Goal: Information Seeking & Learning: Learn about a topic

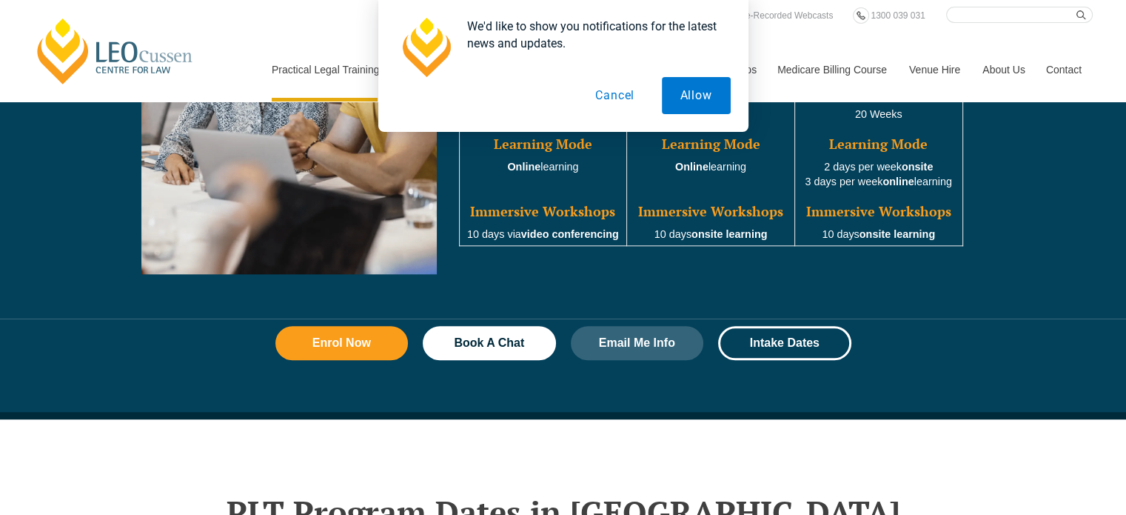
click at [625, 101] on button "Cancel" at bounding box center [615, 95] width 76 height 37
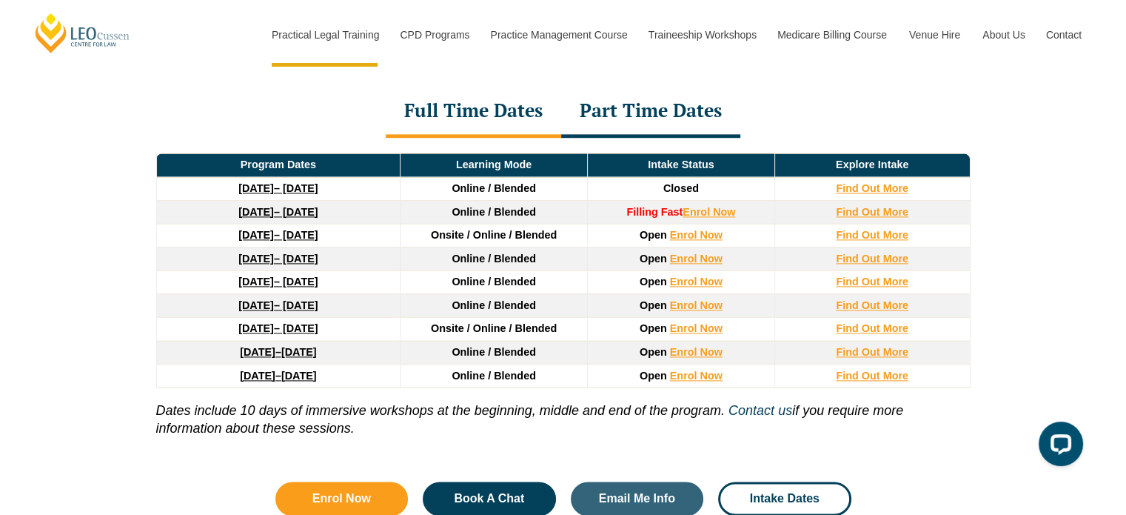
scroll to position [2250, 0]
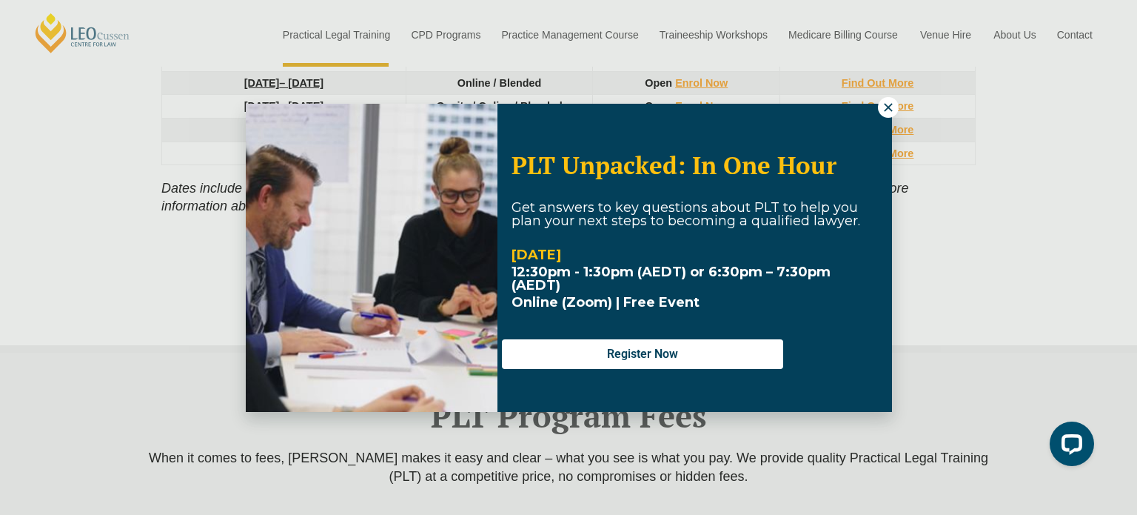
click at [886, 107] on icon at bounding box center [888, 107] width 8 height 8
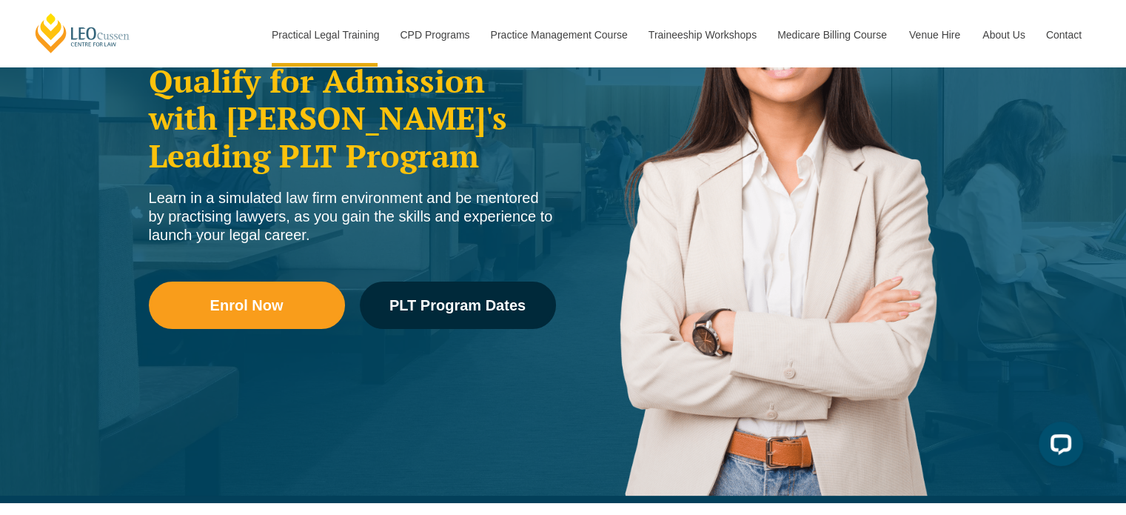
scroll to position [0, 0]
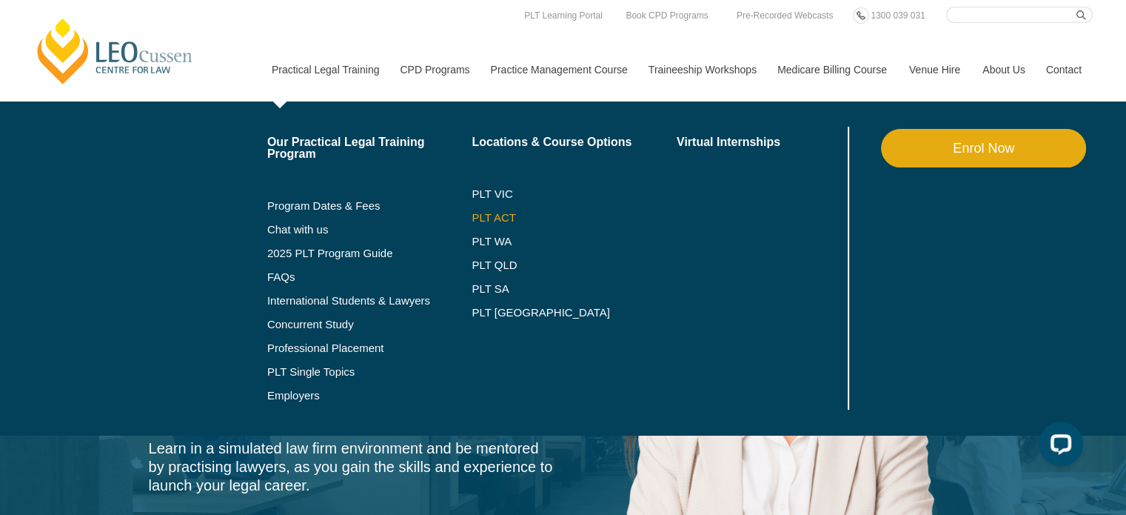
click at [501, 213] on link "PLT ACT" at bounding box center [574, 218] width 205 height 12
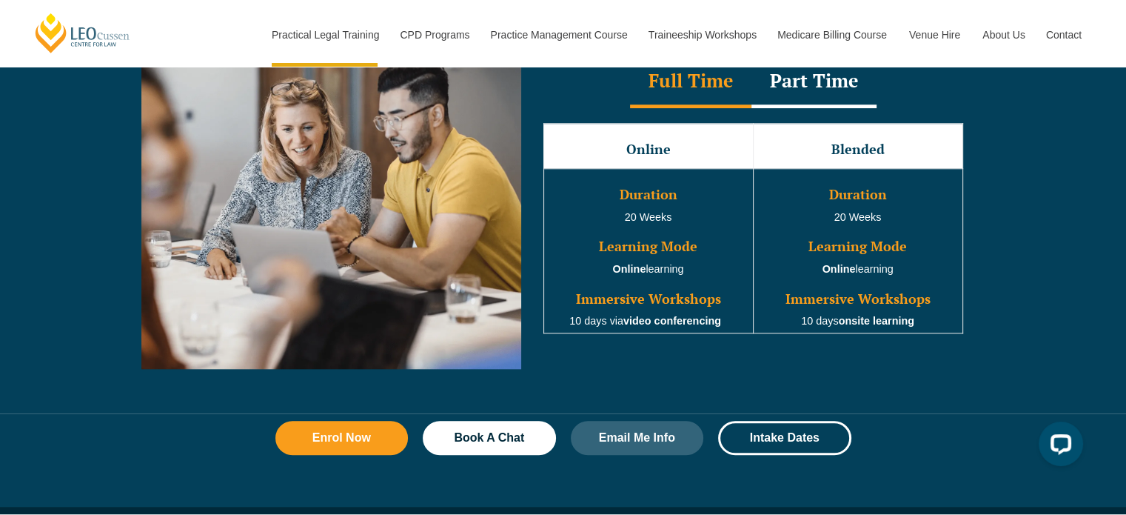
scroll to position [1333, 0]
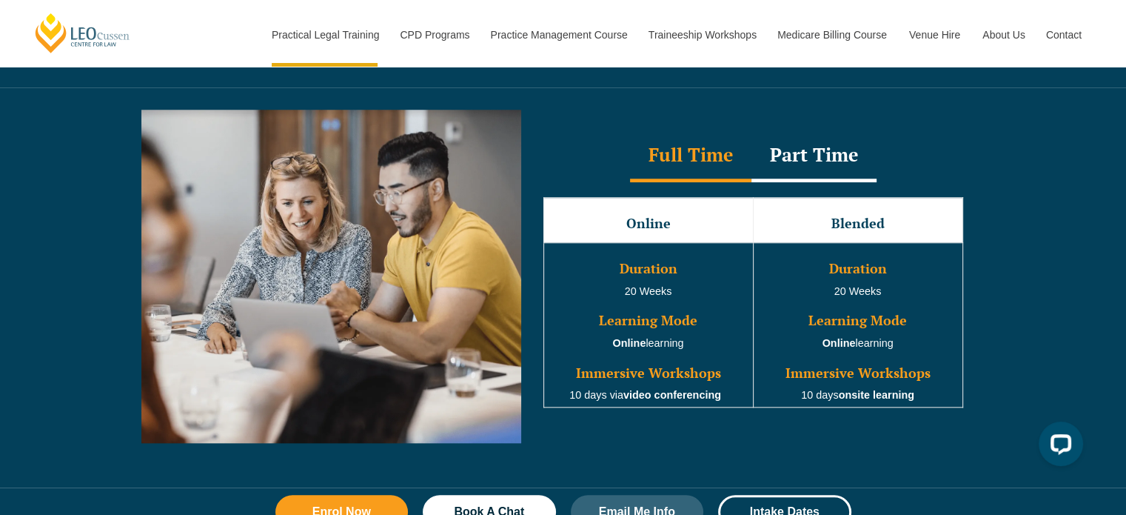
click at [810, 164] on div "Part Time" at bounding box center [814, 156] width 125 height 52
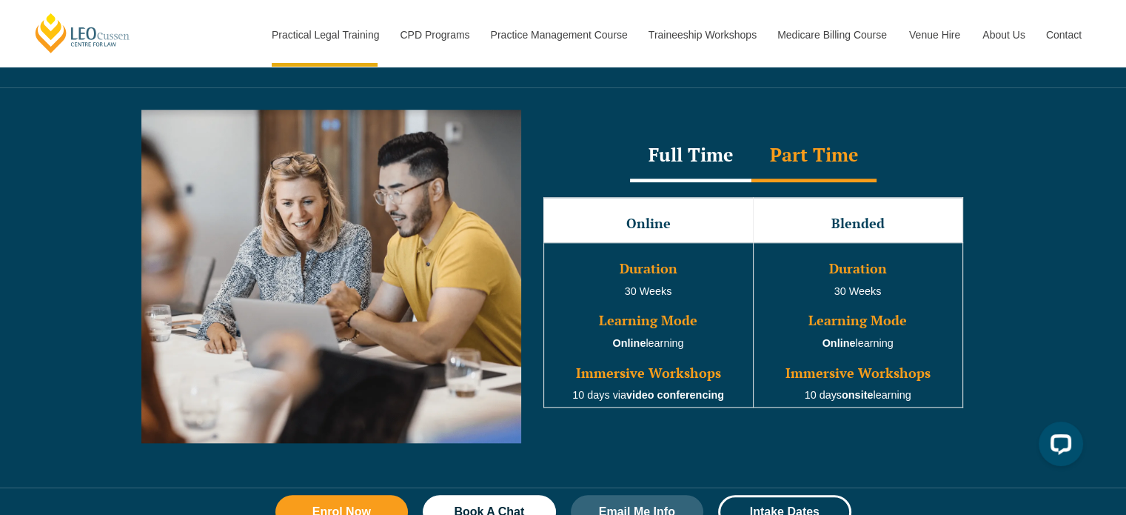
click at [703, 165] on div "Full Time" at bounding box center [690, 156] width 121 height 52
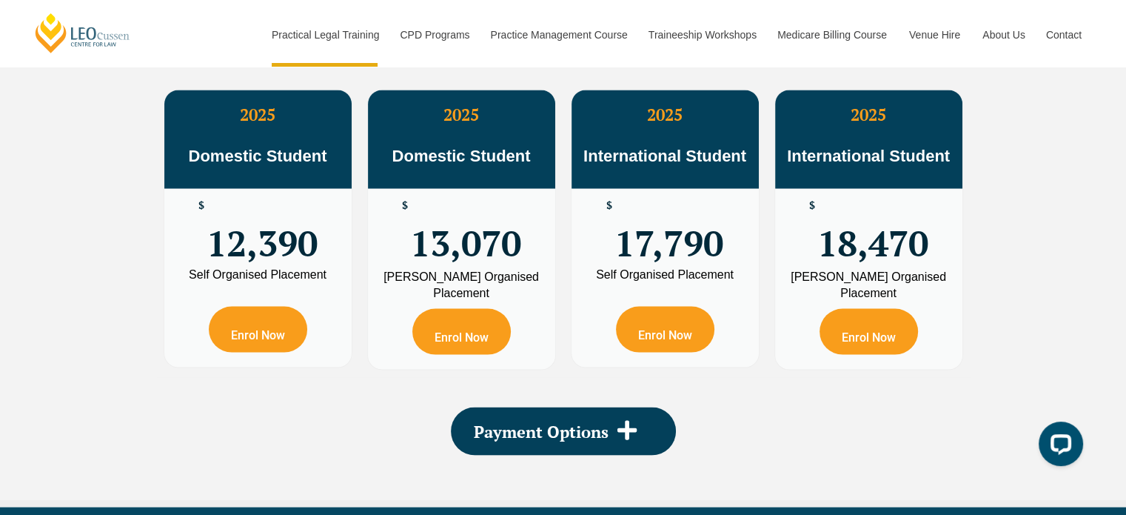
scroll to position [2814, 0]
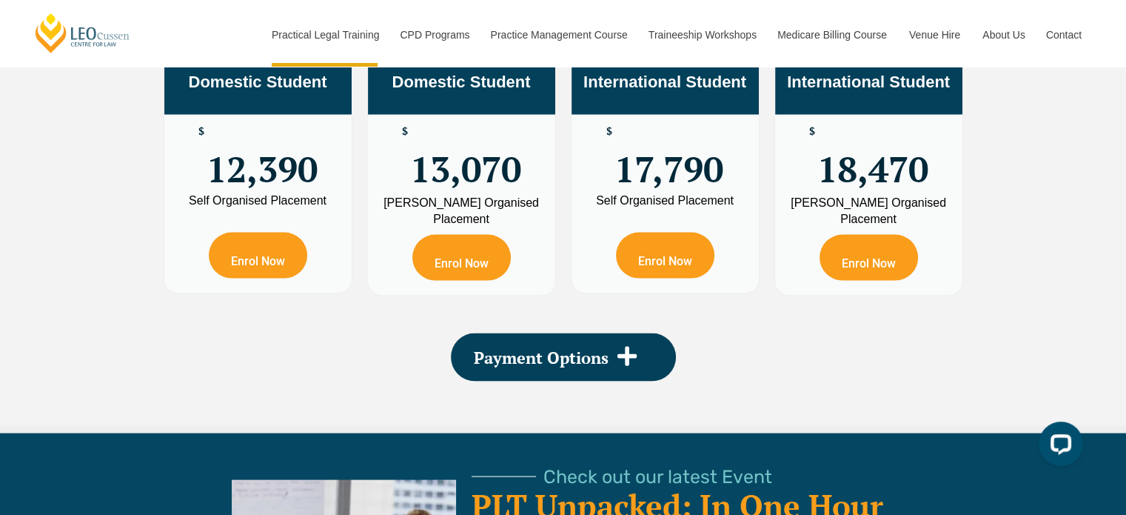
click at [603, 290] on div "PLT Program Fees When it comes to practical legal training program fees, Leo Cu…" at bounding box center [563, 108] width 844 height 633
click at [615, 344] on span at bounding box center [627, 356] width 37 height 24
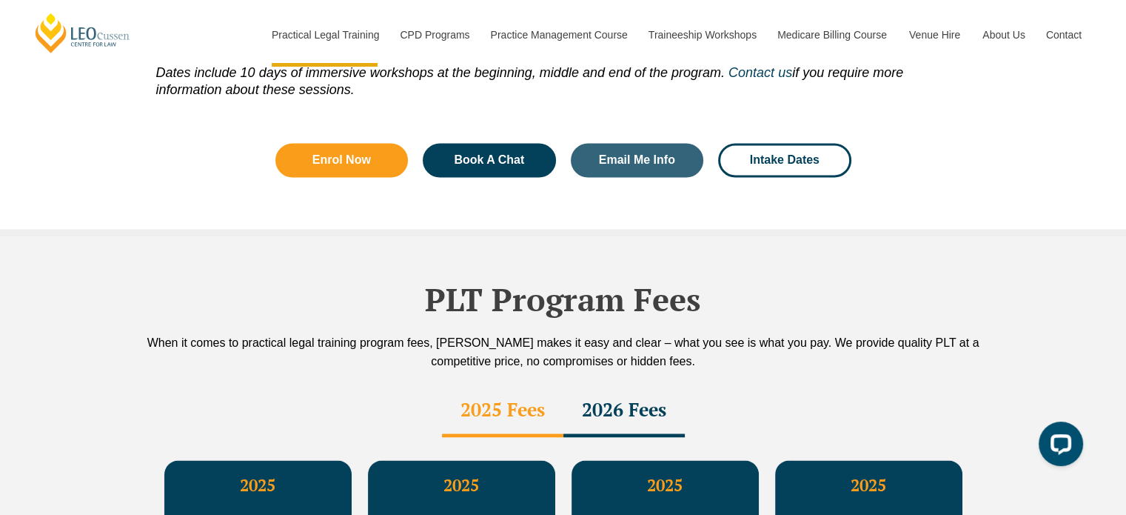
scroll to position [2592, 0]
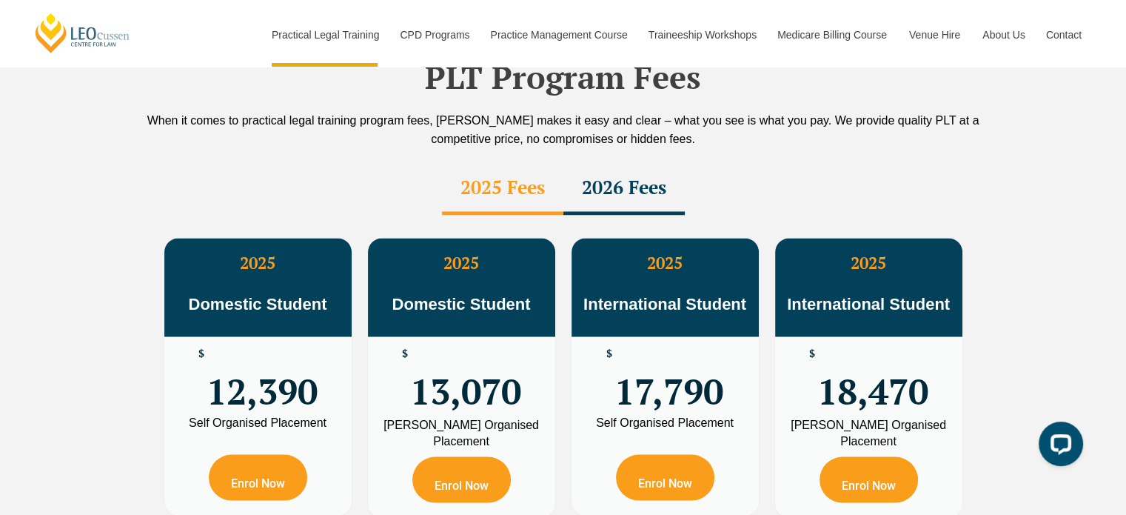
click at [643, 163] on div "2026 Fees" at bounding box center [624, 189] width 121 height 52
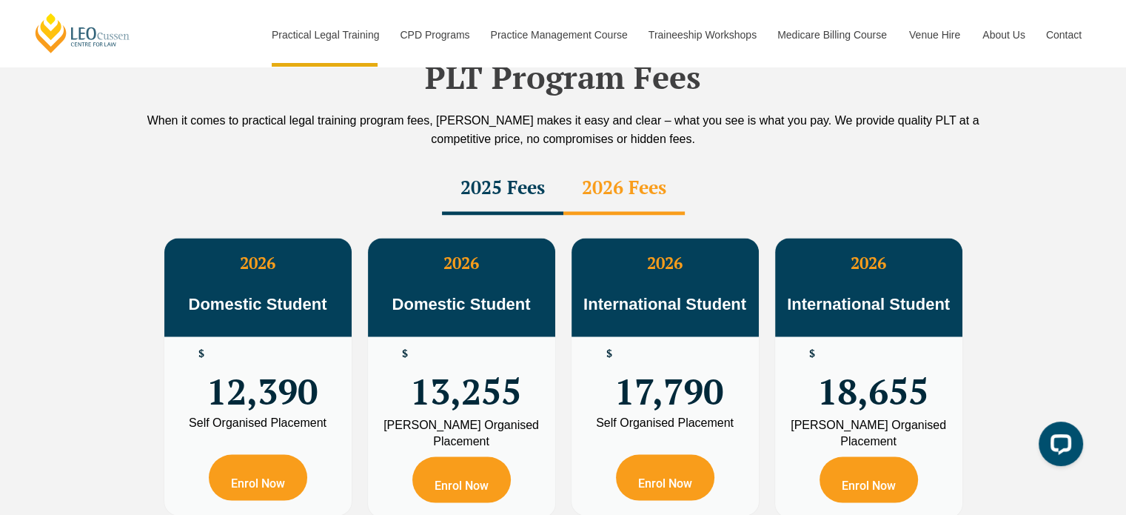
click at [472, 163] on div "2025 Fees" at bounding box center [502, 189] width 121 height 52
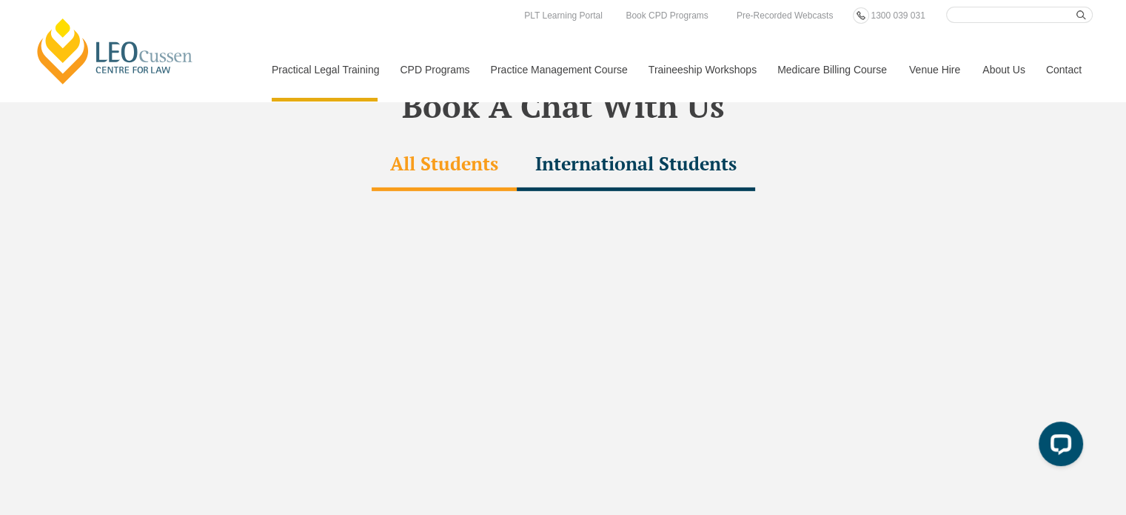
scroll to position [4671, 0]
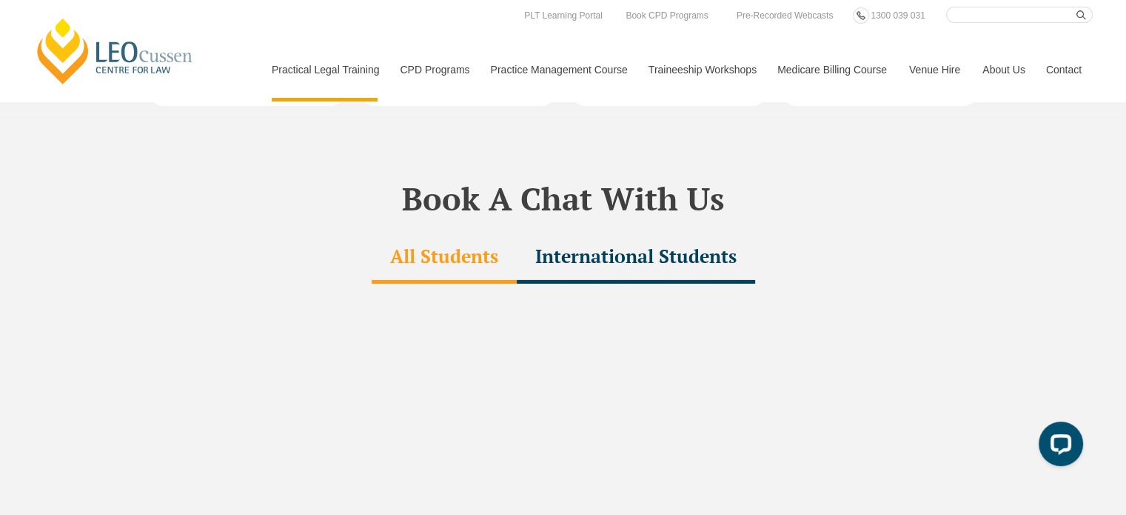
click at [666, 232] on div "International Students" at bounding box center [636, 258] width 238 height 52
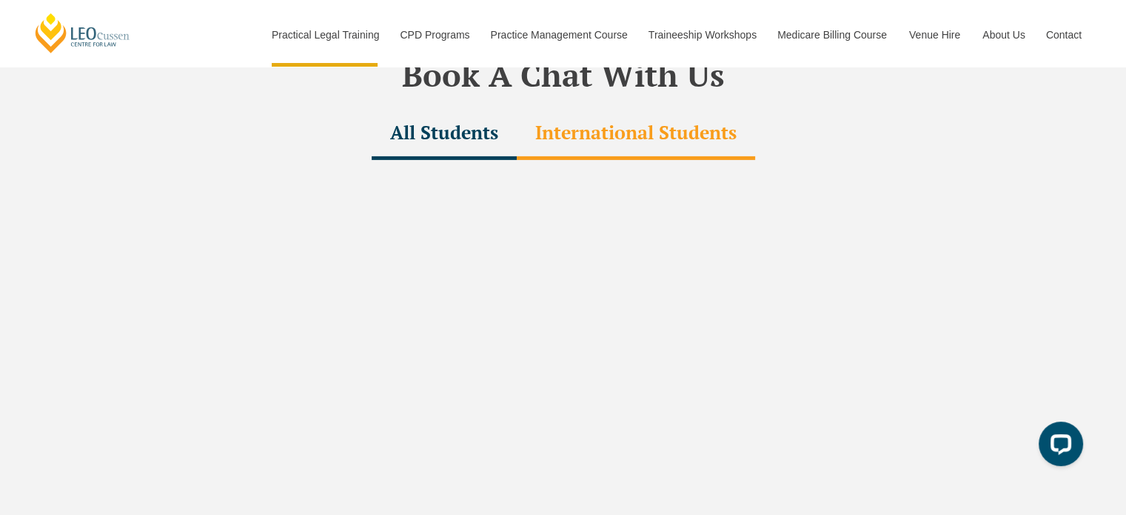
scroll to position [4893, 0]
